Goal: Book appointment/travel/reservation

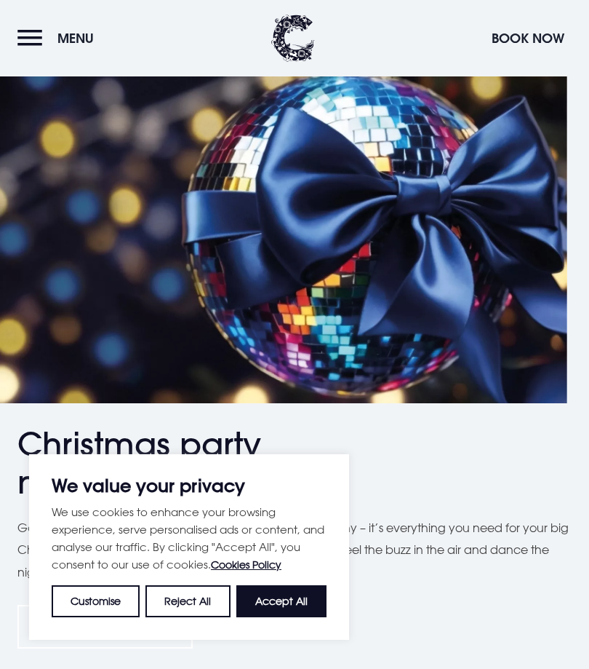
click at [293, 617] on button "Accept All" at bounding box center [281, 601] width 90 height 32
checkbox input "true"
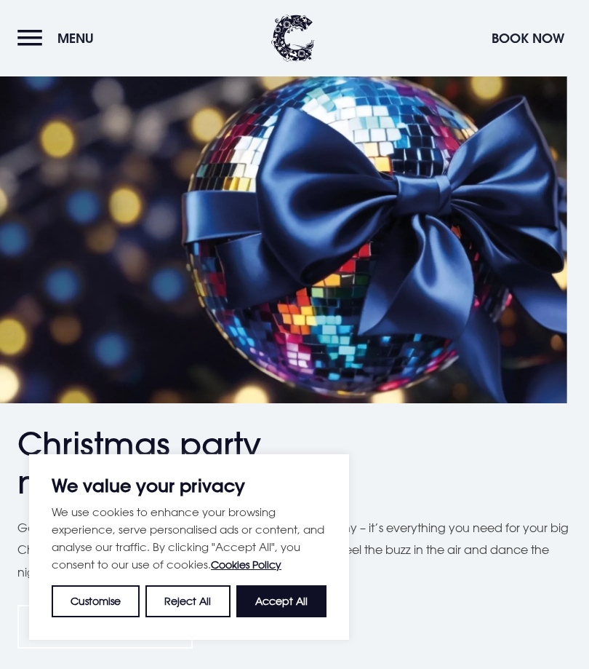
checkbox input "true"
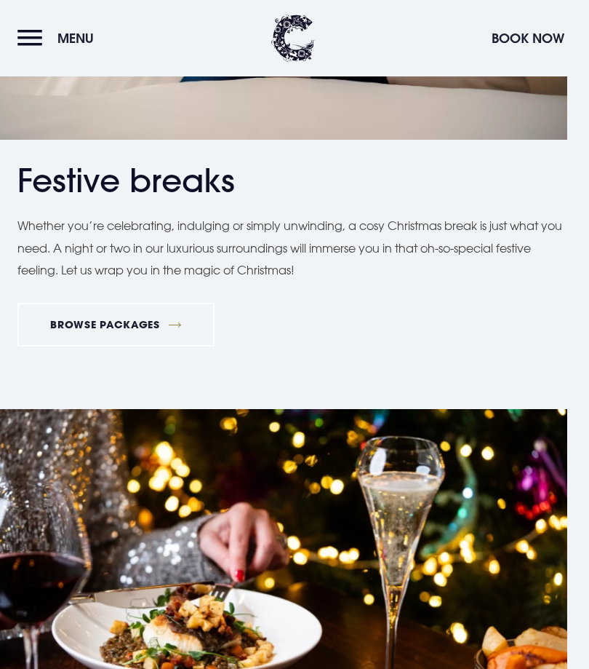
scroll to position [2705, 0]
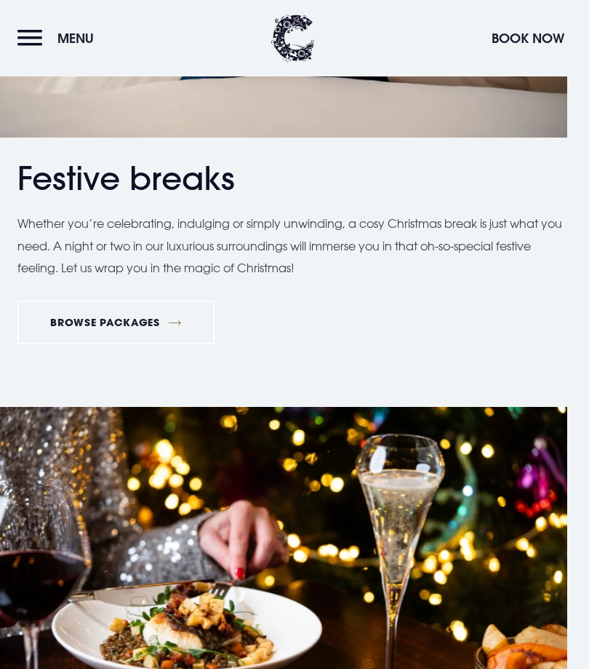
click at [32, 39] on button "Menu" at bounding box center [59, 38] width 84 height 31
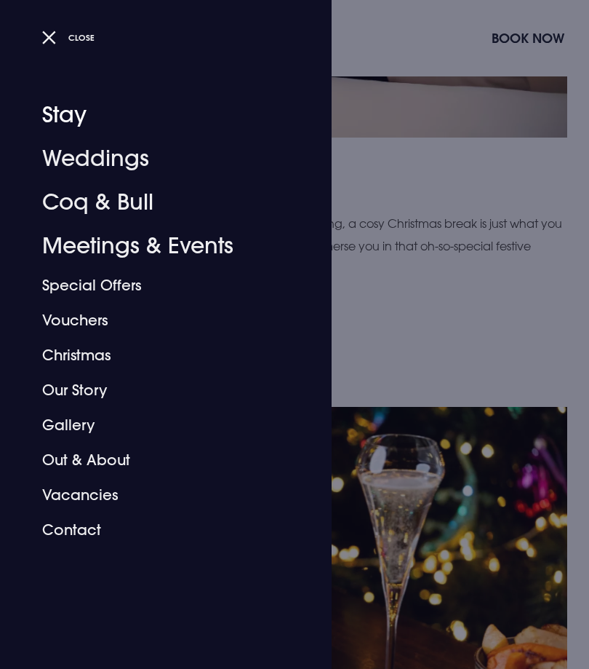
click at [61, 114] on link "Stay" at bounding box center [157, 115] width 230 height 44
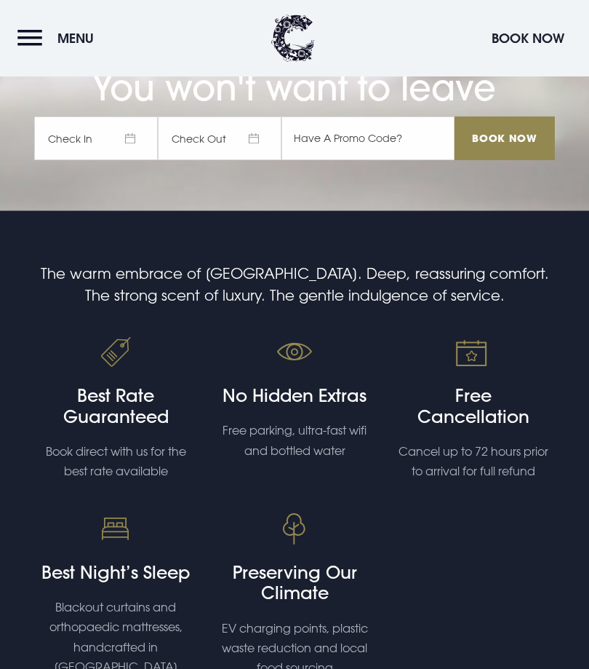
click at [77, 160] on span "Check In" at bounding box center [96, 138] width 124 height 44
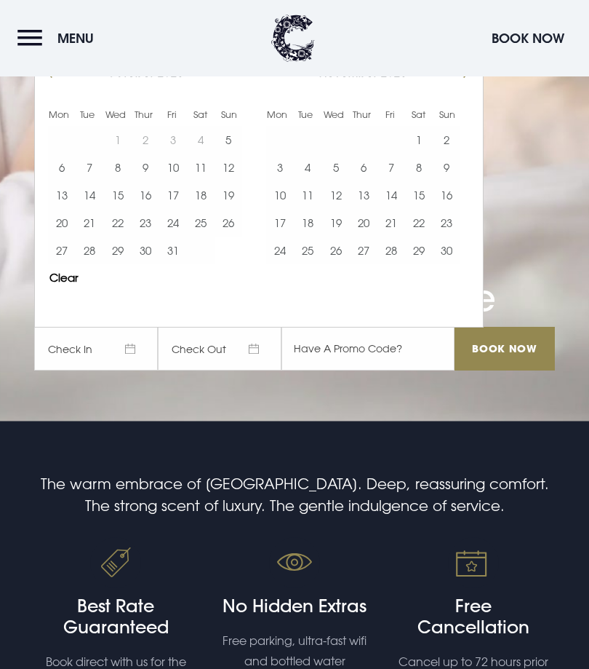
scroll to position [246, 0]
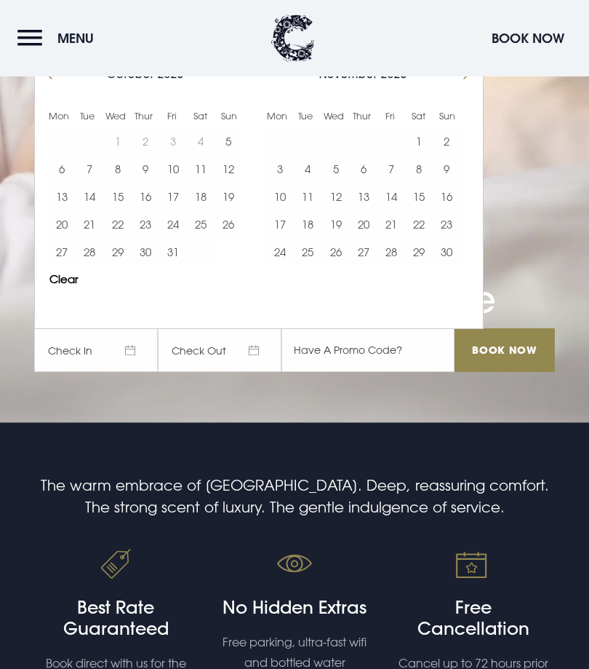
click at [458, 87] on button "Move forward to switch to the next month." at bounding box center [461, 74] width 28 height 28
click at [335, 266] on button "31" at bounding box center [336, 252] width 28 height 28
click at [455, 87] on button "Move forward to switch to the next month." at bounding box center [461, 74] width 28 height 28
click at [367, 155] on button "1" at bounding box center [364, 141] width 28 height 28
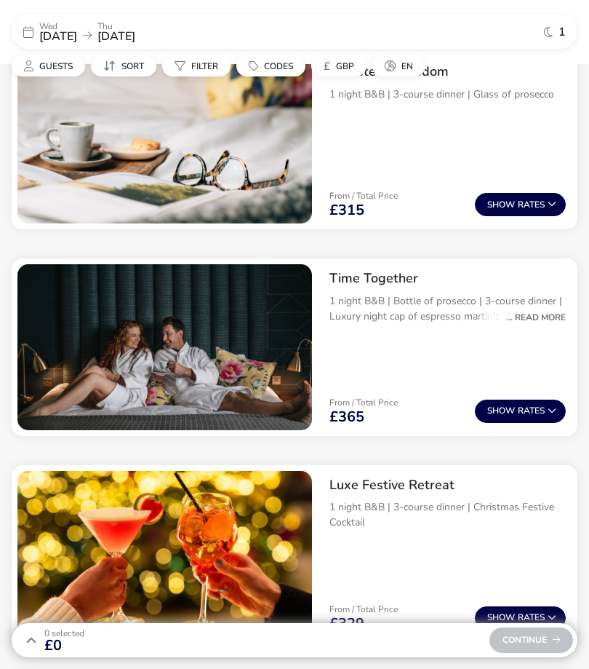
scroll to position [610, 0]
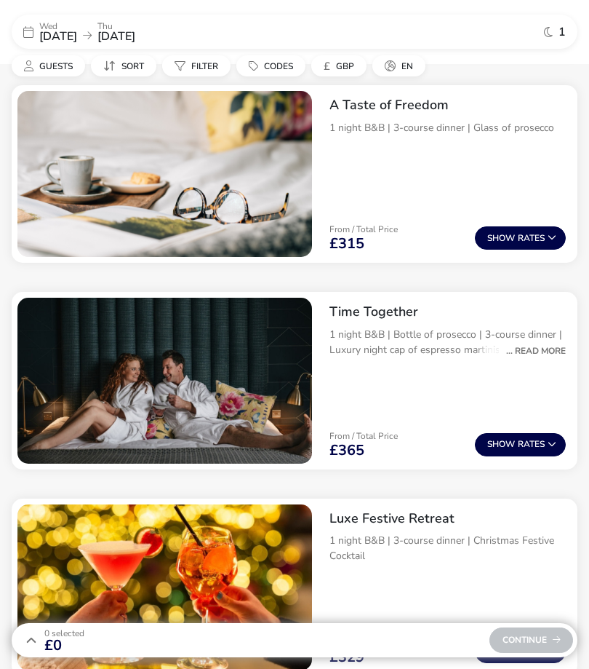
click at [56, 72] on span "Guests" at bounding box center [55, 66] width 33 height 12
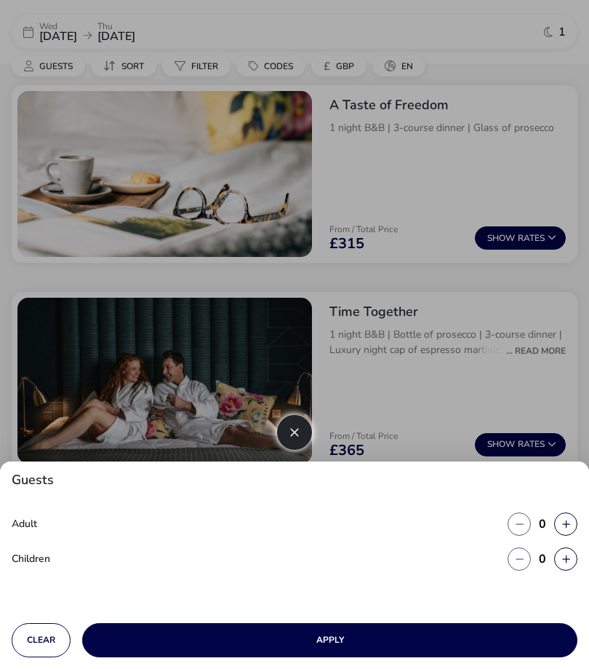
click at [570, 530] on button "button" at bounding box center [565, 523] width 23 height 23
type input "1"
click at [446, 641] on button "Apply" at bounding box center [329, 640] width 495 height 34
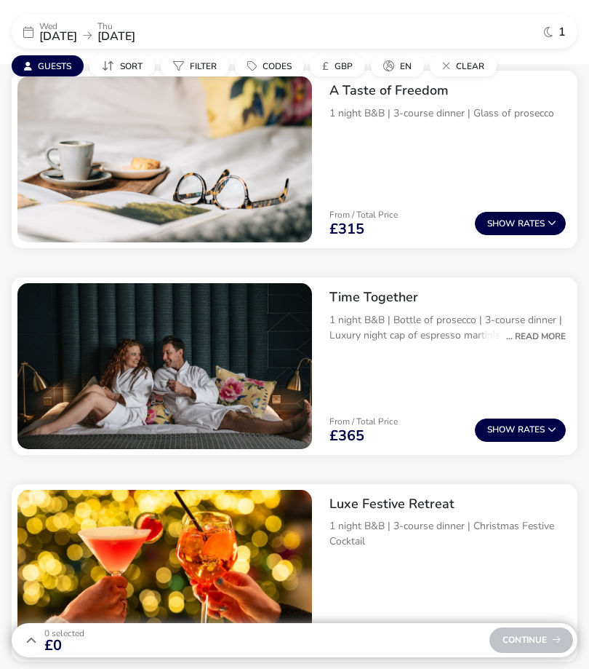
scroll to position [614, 0]
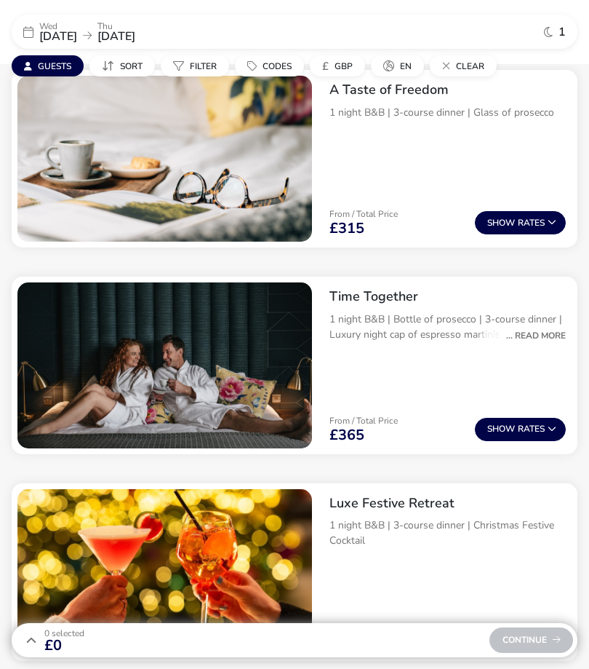
click at [532, 336] on div "... Read More" at bounding box center [532, 335] width 67 height 13
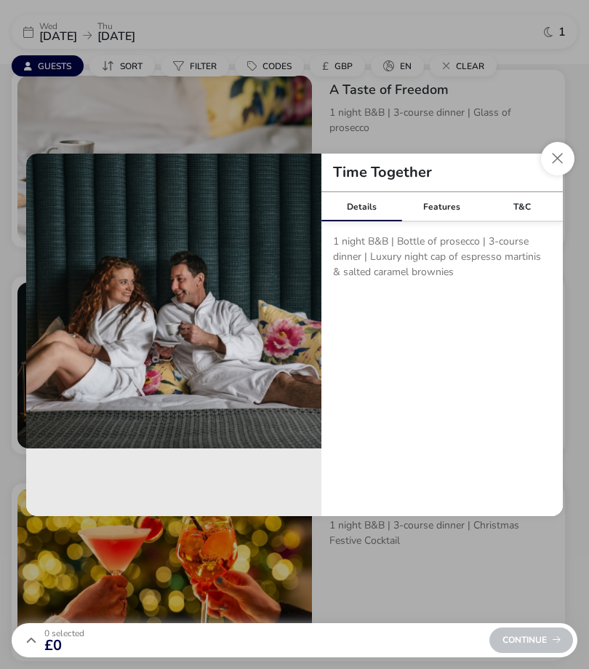
click at [546, 175] on button "Close modal" at bounding box center [557, 158] width 33 height 33
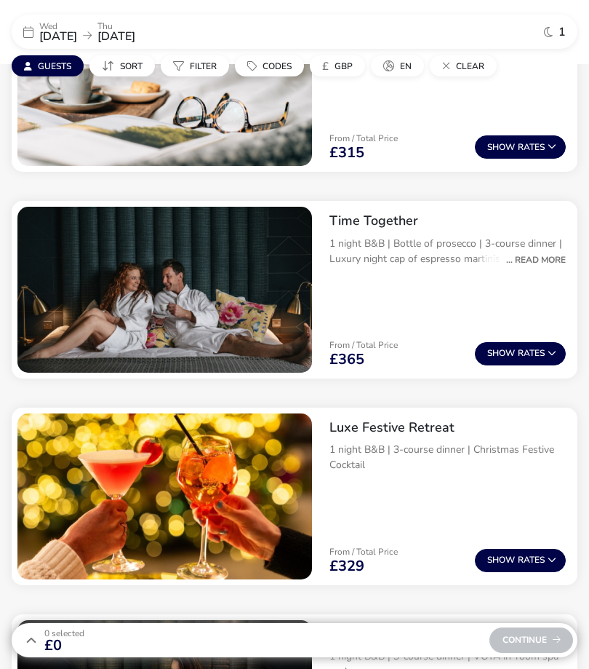
scroll to position [700, 0]
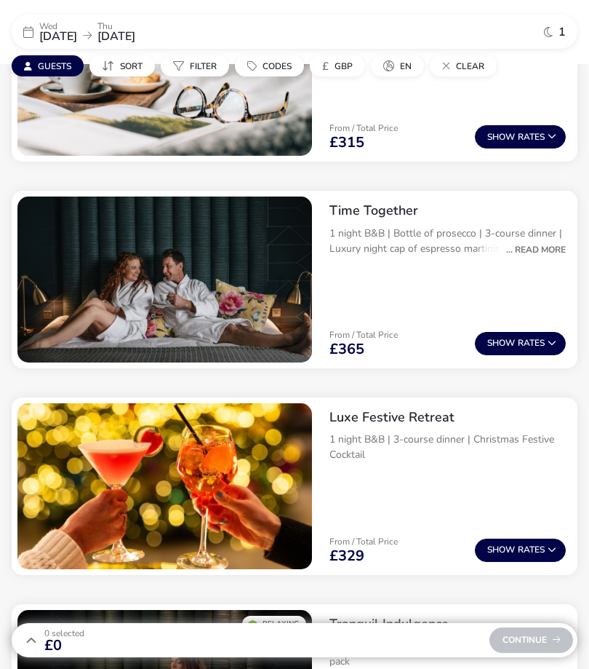
click at [539, 553] on button "Show Rates" at bounding box center [520, 549] width 91 height 23
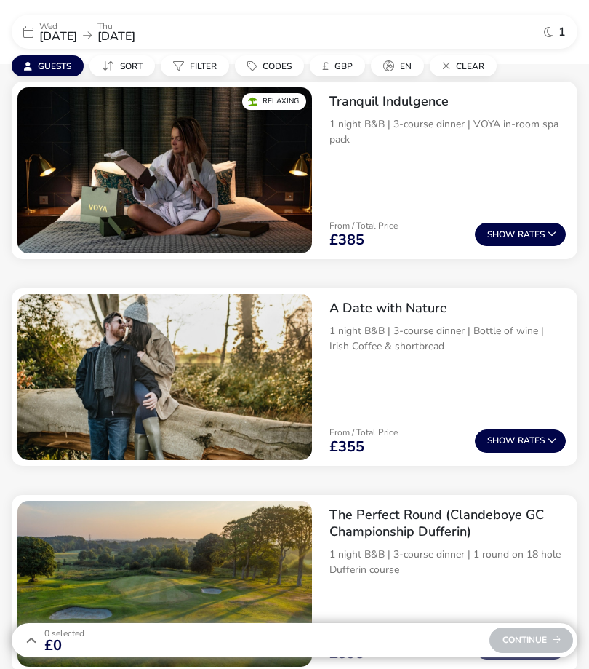
scroll to position [1390, 0]
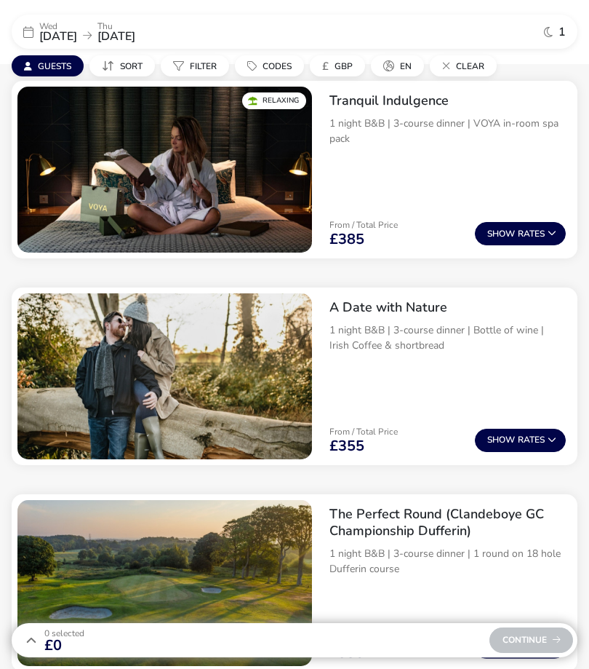
click at [527, 445] on button "Show Rates" at bounding box center [520, 439] width 91 height 23
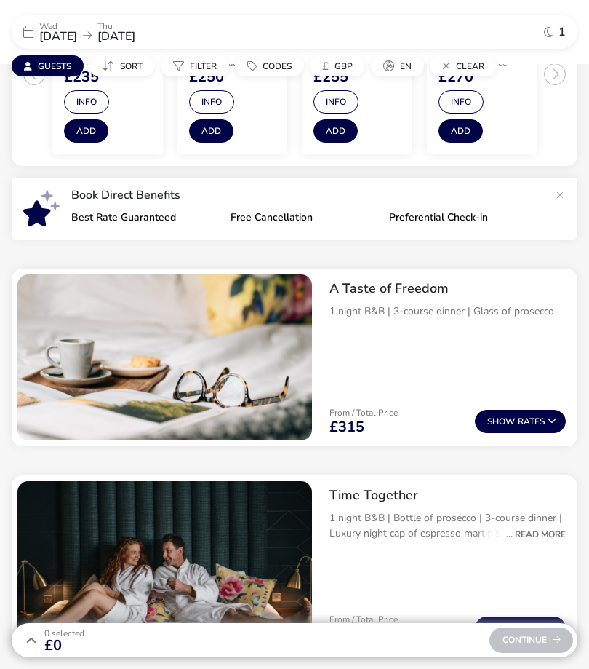
scroll to position [416, 0]
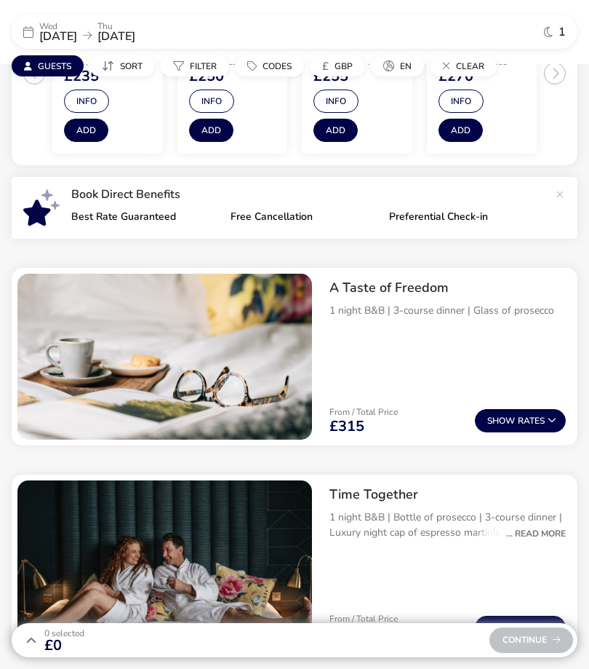
click at [114, 351] on img "1 / 1" at bounding box center [164, 357] width 295 height 166
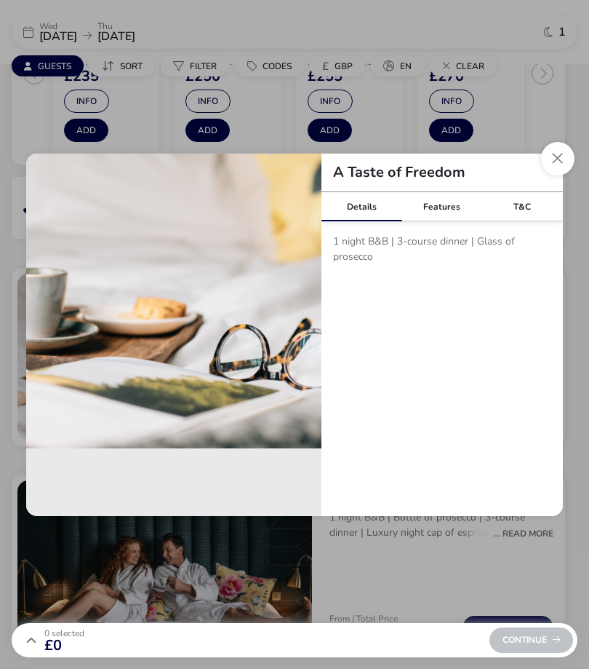
click at [445, 205] on div "Features" at bounding box center [442, 206] width 81 height 29
click at [552, 163] on button "Close modal" at bounding box center [557, 158] width 33 height 33
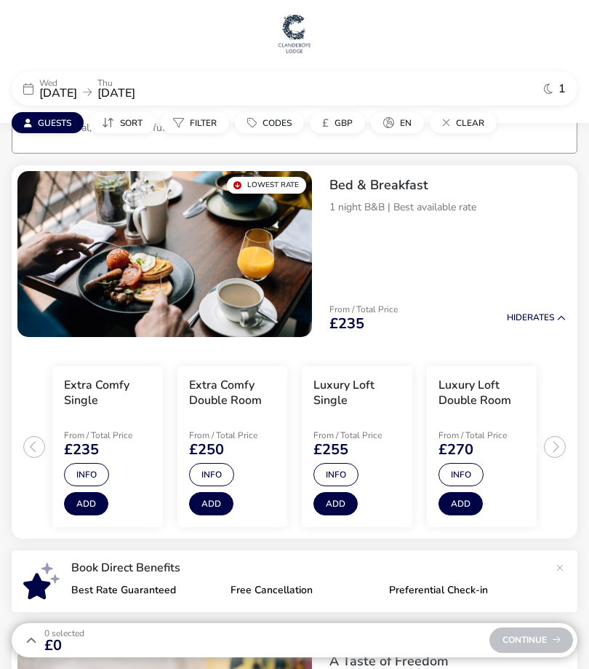
scroll to position [0, 0]
